Goal: Task Accomplishment & Management: Use online tool/utility

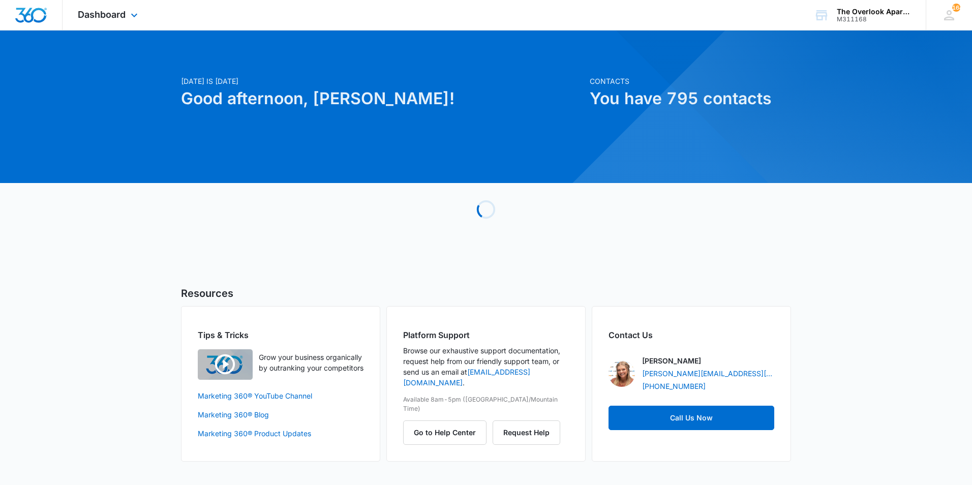
click at [125, 21] on div "Dashboard Apps Reputation Websites Forms CRM Email Social Content Ads Intellige…" at bounding box center [109, 15] width 93 height 30
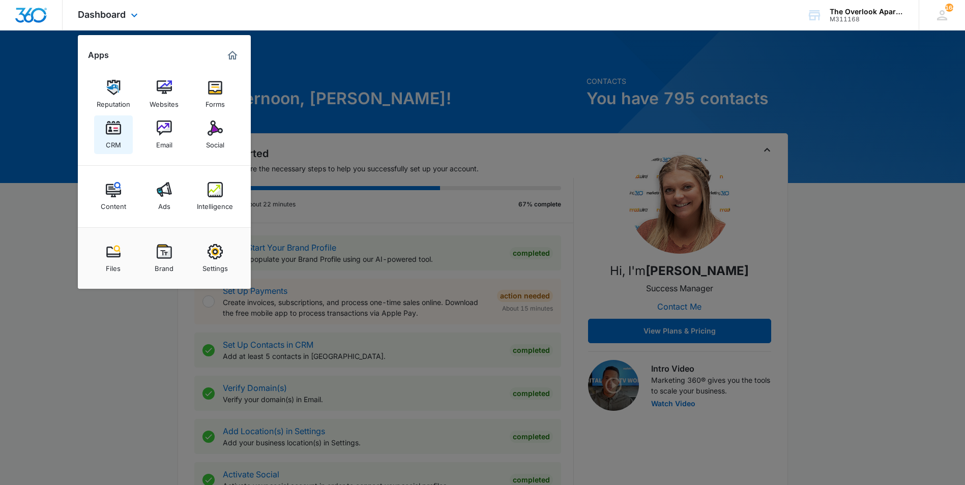
click at [105, 129] on link "CRM" at bounding box center [113, 134] width 39 height 39
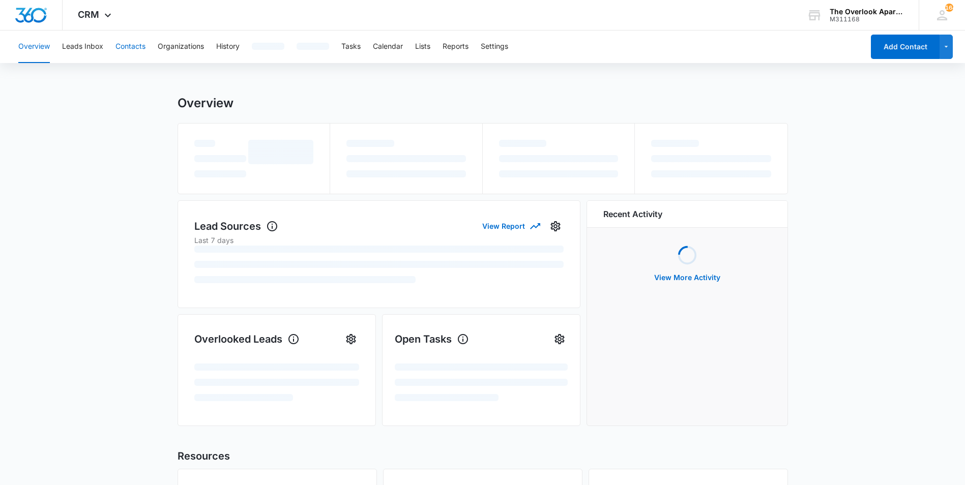
click at [120, 50] on button "Contacts" at bounding box center [130, 47] width 30 height 33
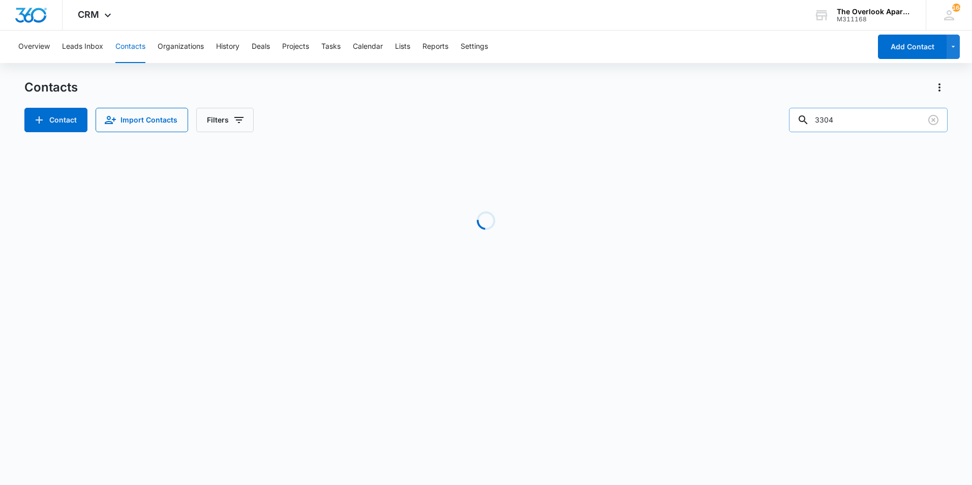
click at [906, 123] on input "3304" at bounding box center [868, 120] width 159 height 24
type input "2"
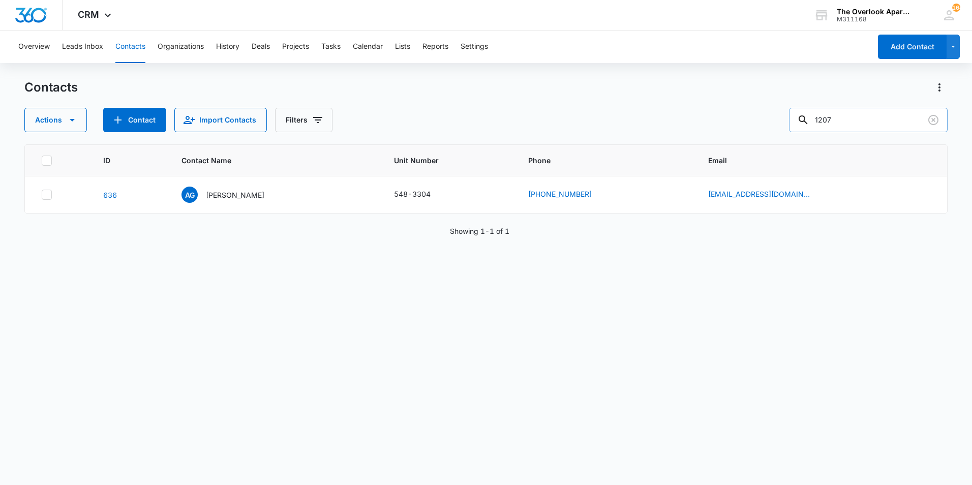
type input "1207"
